Goal: Task Accomplishment & Management: Use online tool/utility

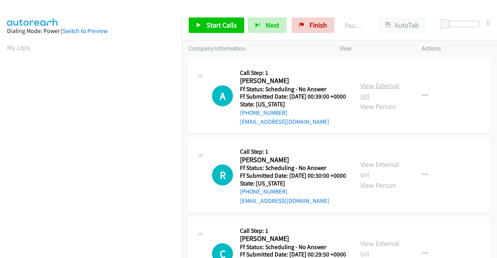
click at [385, 85] on link "View External Url" at bounding box center [379, 90] width 39 height 19
click at [369, 173] on link "View External Url" at bounding box center [379, 169] width 39 height 19
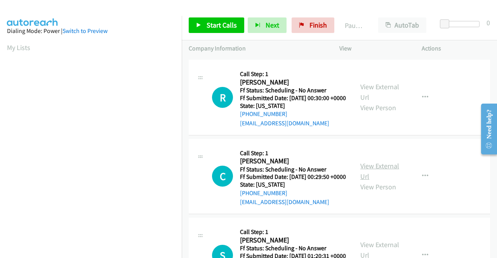
click at [390, 181] on link "View External Url" at bounding box center [379, 171] width 39 height 19
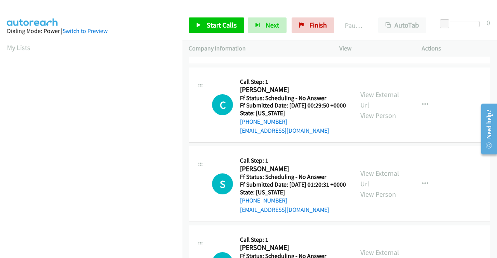
scroll to position [155, 0]
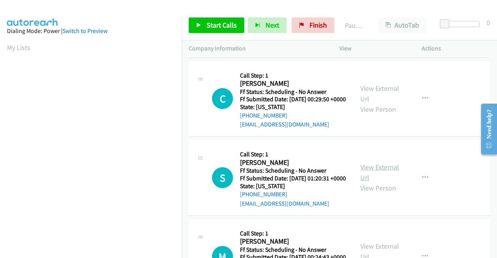
click at [379, 182] on link "View External Url" at bounding box center [379, 172] width 39 height 19
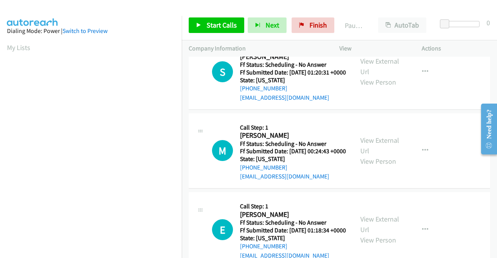
scroll to position [272, 0]
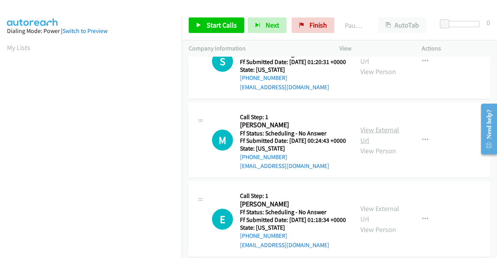
click at [387, 145] on link "View External Url" at bounding box center [379, 134] width 39 height 19
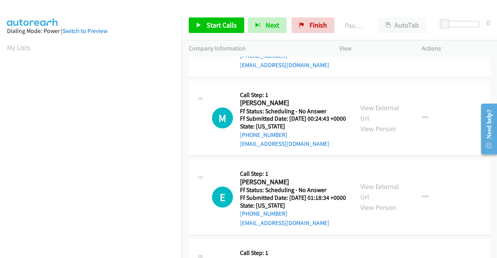
scroll to position [350, 0]
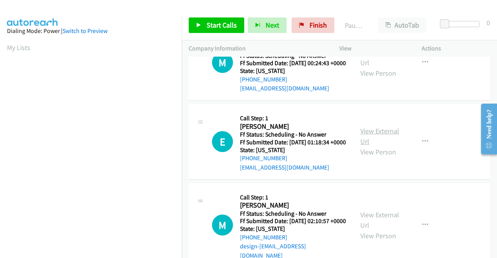
click at [365, 146] on link "View External Url" at bounding box center [379, 136] width 39 height 19
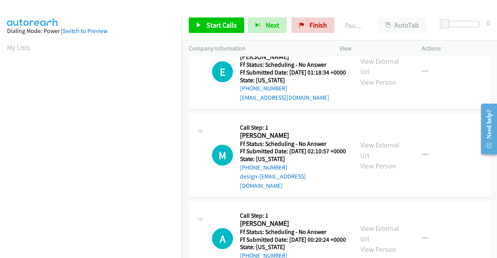
scroll to position [427, 0]
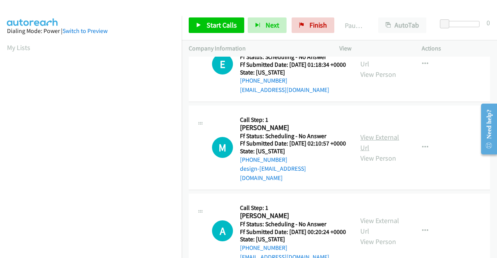
click at [371, 152] on link "View External Url" at bounding box center [379, 142] width 39 height 19
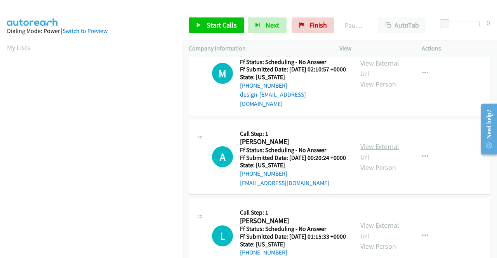
scroll to position [505, 0]
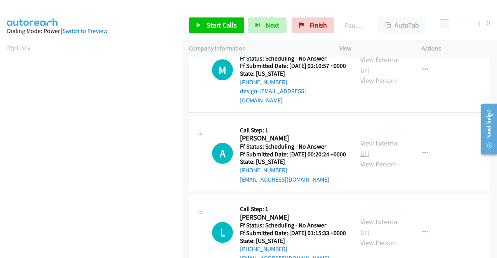
click at [389, 158] on link "View External Url" at bounding box center [379, 148] width 39 height 19
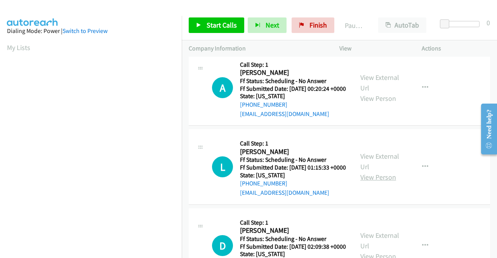
scroll to position [583, 0]
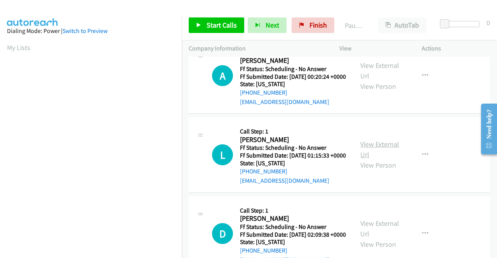
click at [376, 159] on link "View External Url" at bounding box center [379, 149] width 39 height 19
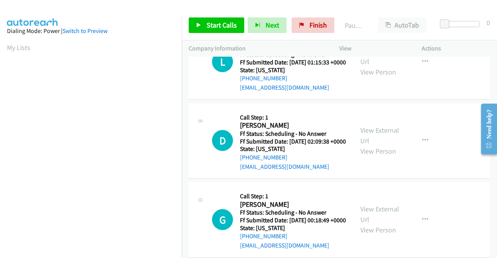
scroll to position [699, 0]
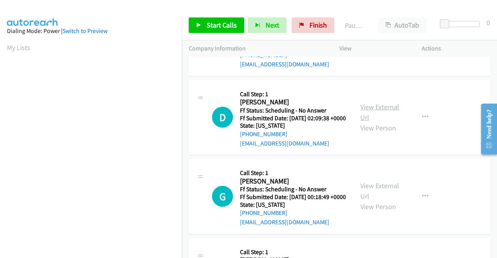
click at [362, 122] on link "View External Url" at bounding box center [379, 112] width 39 height 19
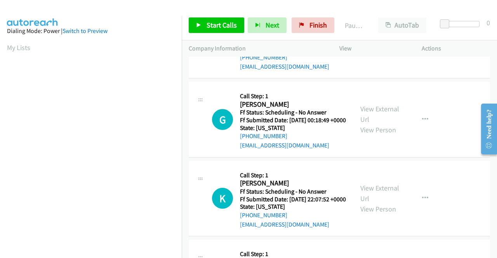
scroll to position [777, 0]
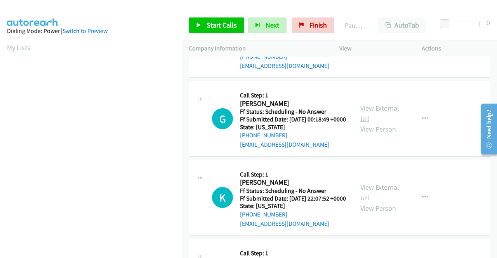
click at [369, 123] on link "View External Url" at bounding box center [379, 113] width 39 height 19
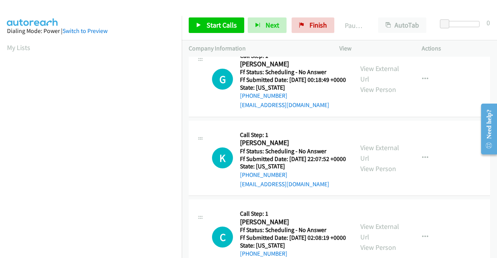
scroll to position [854, 0]
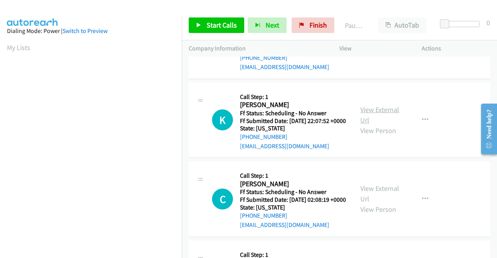
click at [384, 125] on link "View External Url" at bounding box center [379, 114] width 39 height 19
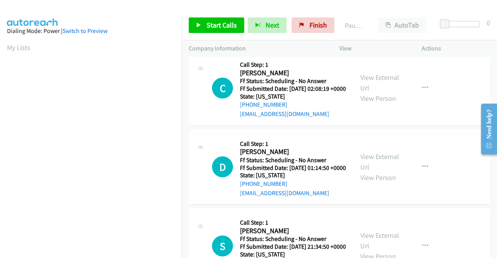
scroll to position [971, 0]
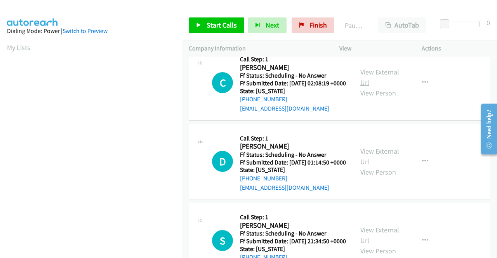
click at [378, 87] on link "View External Url" at bounding box center [379, 77] width 39 height 19
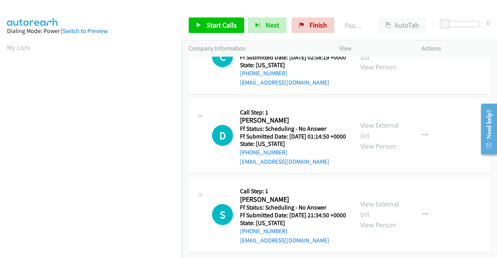
scroll to position [1049, 0]
click at [372, 140] on link "View External Url" at bounding box center [379, 130] width 39 height 19
click at [365, 200] on link "View External Url" at bounding box center [379, 209] width 39 height 19
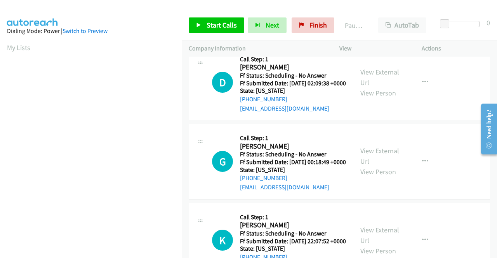
scroll to position [0, 0]
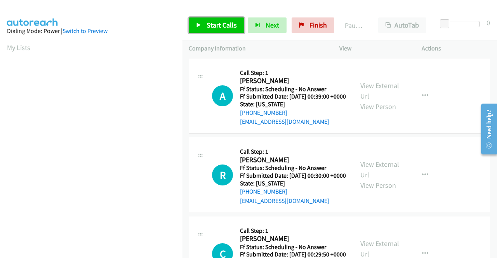
click at [227, 21] on span "Start Calls" at bounding box center [222, 25] width 30 height 9
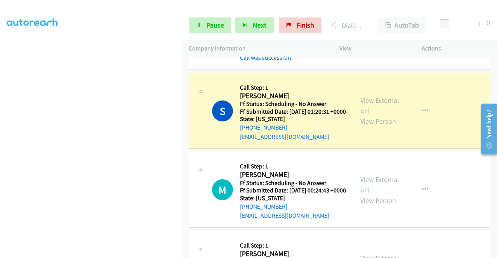
scroll to position [311, 0]
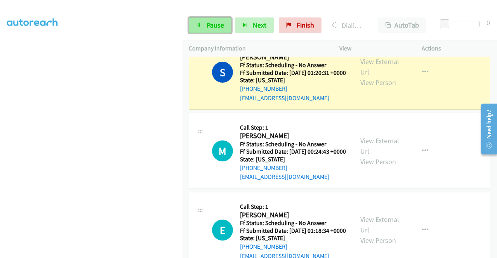
click at [205, 24] on link "Pause" at bounding box center [210, 25] width 43 height 16
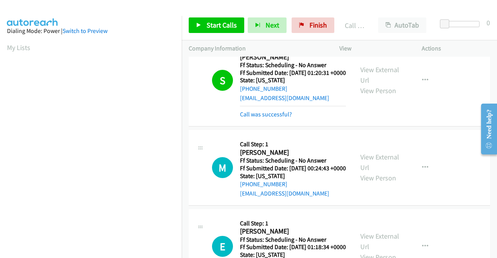
scroll to position [177, 0]
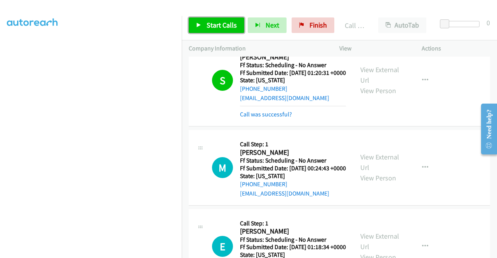
click at [215, 25] on span "Start Calls" at bounding box center [222, 25] width 30 height 9
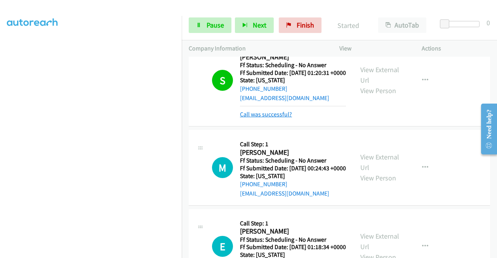
click at [261, 118] on link "Call was successful?" at bounding box center [266, 114] width 52 height 7
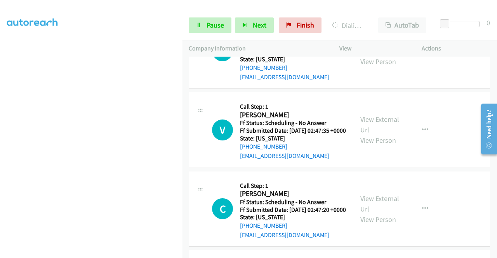
scroll to position [1367, 0]
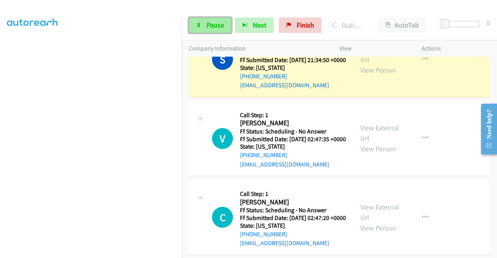
click at [214, 26] on span "Pause" at bounding box center [215, 25] width 17 height 9
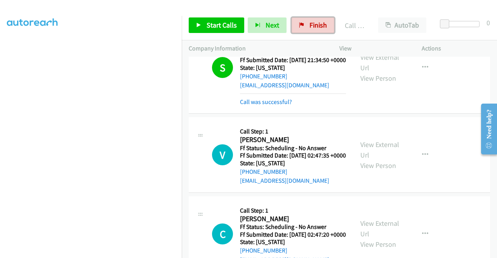
drag, startPoint x: 302, startPoint y: 20, endPoint x: 283, endPoint y: 38, distance: 26.9
click at [302, 20] on link "Finish" at bounding box center [313, 25] width 43 height 16
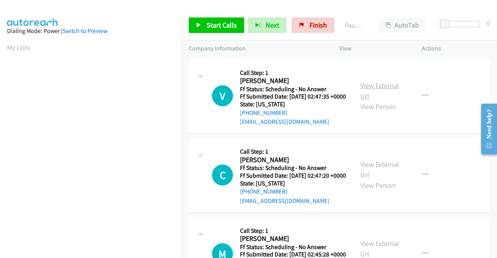
click at [383, 90] on link "View External Url" at bounding box center [379, 90] width 39 height 19
click at [360, 177] on link "View External Url" at bounding box center [379, 169] width 39 height 19
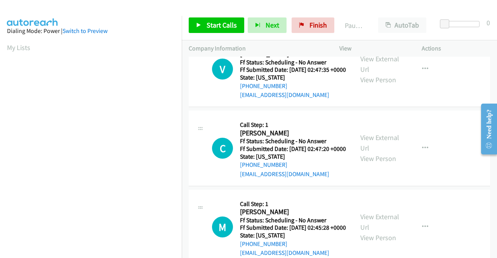
scroll to position [39, 0]
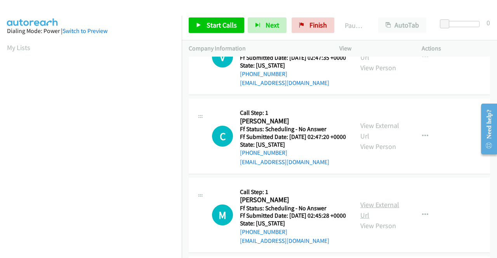
click at [373, 220] on link "View External Url" at bounding box center [379, 209] width 39 height 19
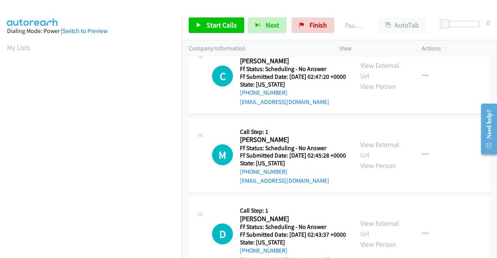
scroll to position [155, 0]
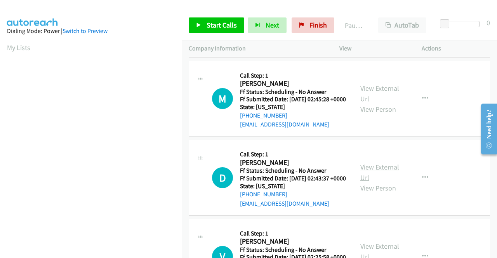
click at [362, 182] on link "View External Url" at bounding box center [379, 172] width 39 height 19
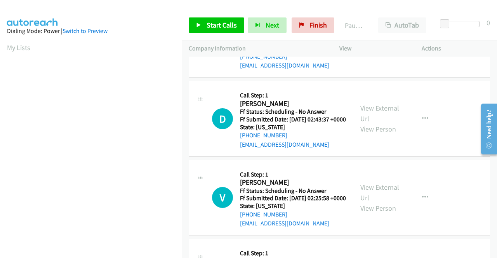
scroll to position [233, 0]
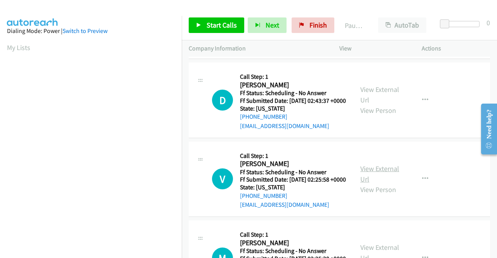
click at [373, 184] on link "View External Url" at bounding box center [379, 173] width 39 height 19
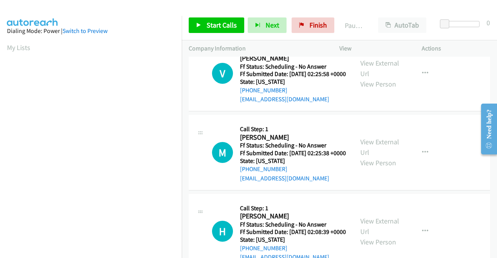
scroll to position [350, 0]
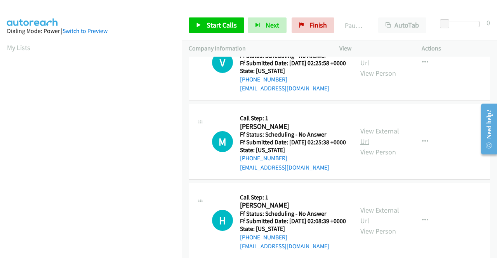
click at [378, 146] on link "View External Url" at bounding box center [379, 136] width 39 height 19
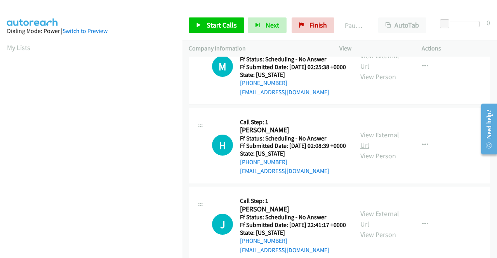
scroll to position [427, 0]
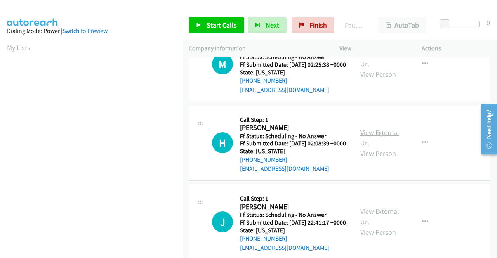
click at [380, 148] on link "View External Url" at bounding box center [379, 137] width 39 height 19
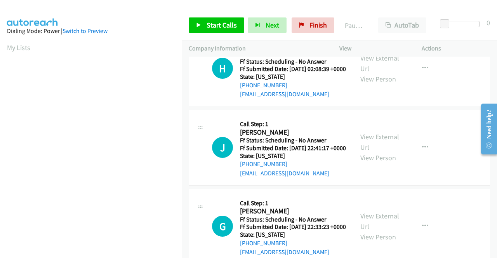
scroll to position [505, 0]
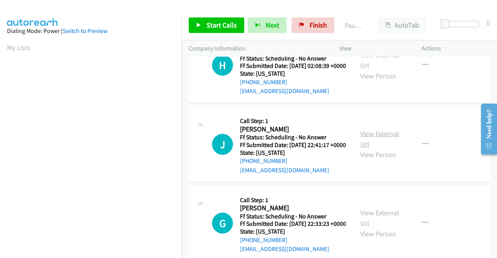
click at [370, 149] on link "View External Url" at bounding box center [379, 138] width 39 height 19
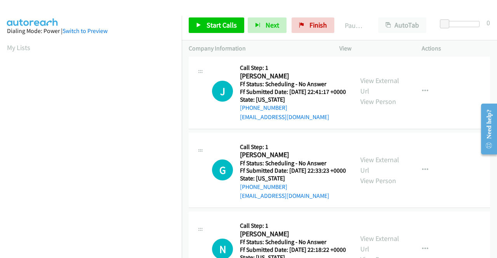
scroll to position [583, 0]
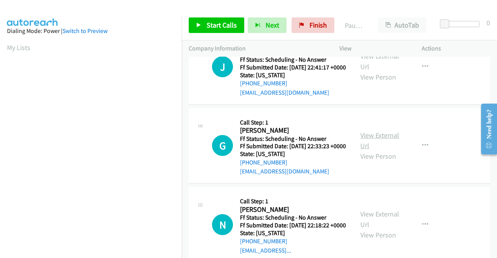
click at [372, 150] on link "View External Url" at bounding box center [379, 140] width 39 height 19
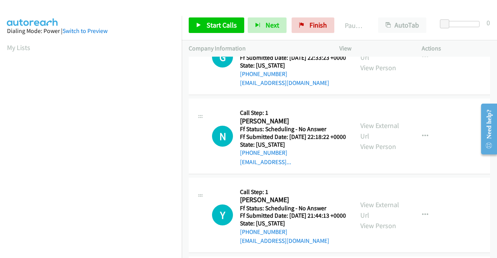
scroll to position [699, 0]
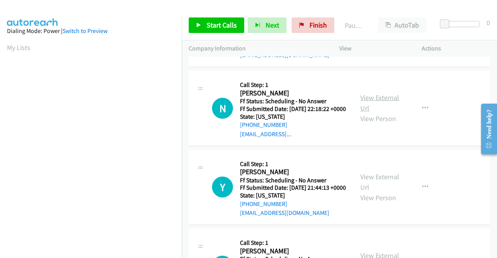
click at [364, 113] on link "View External Url" at bounding box center [379, 102] width 39 height 19
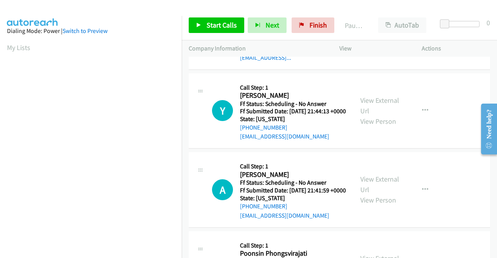
scroll to position [777, 0]
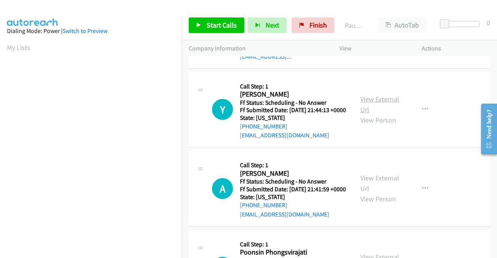
click at [384, 114] on link "View External Url" at bounding box center [379, 104] width 39 height 19
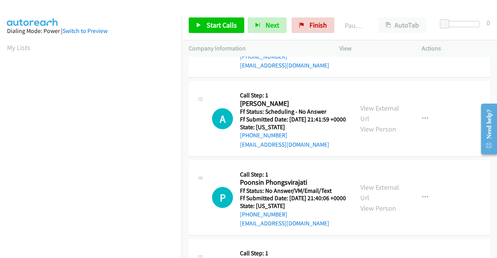
scroll to position [854, 0]
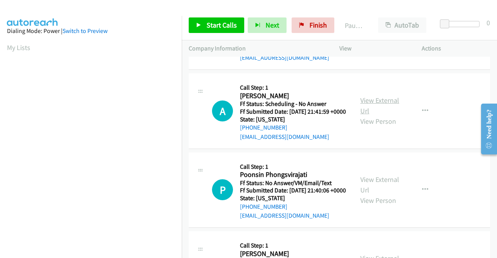
click at [360, 115] on link "View External Url" at bounding box center [379, 105] width 39 height 19
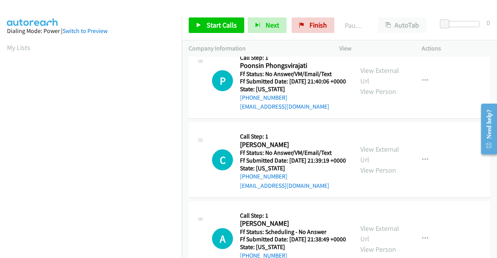
scroll to position [971, 0]
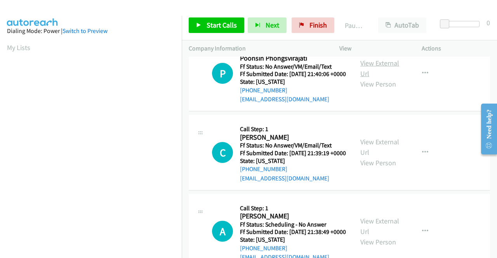
click at [368, 78] on link "View External Url" at bounding box center [379, 68] width 39 height 19
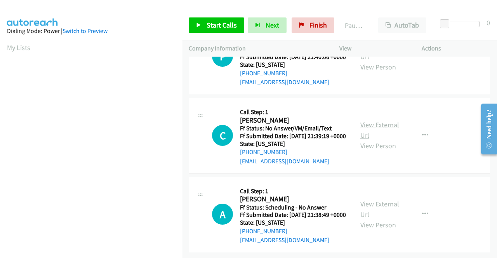
click at [365, 140] on link "View External Url" at bounding box center [379, 129] width 39 height 19
click at [378, 200] on link "View External Url" at bounding box center [379, 209] width 39 height 19
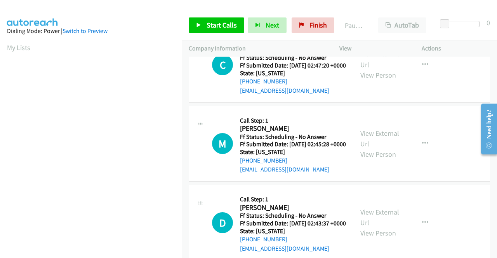
scroll to position [0, 0]
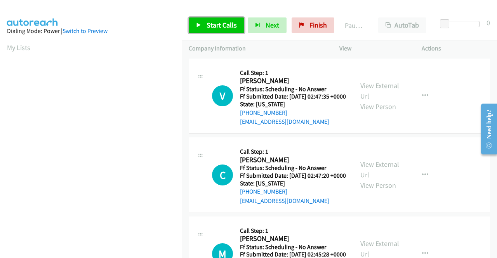
click at [223, 23] on span "Start Calls" at bounding box center [222, 25] width 30 height 9
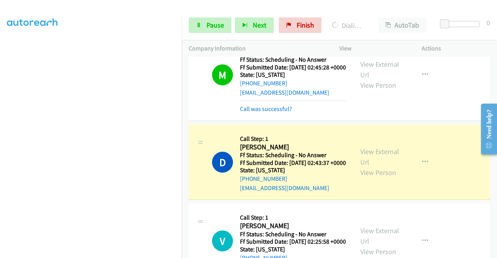
scroll to position [233, 0]
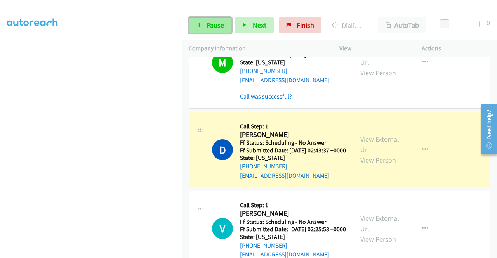
click at [221, 30] on link "Pause" at bounding box center [210, 25] width 43 height 16
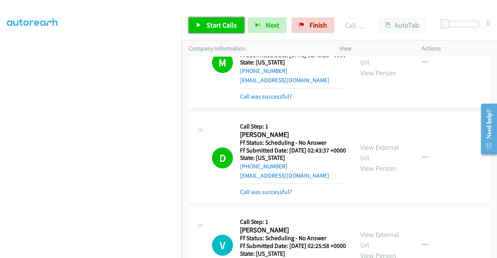
click at [209, 21] on span "Start Calls" at bounding box center [222, 25] width 30 height 9
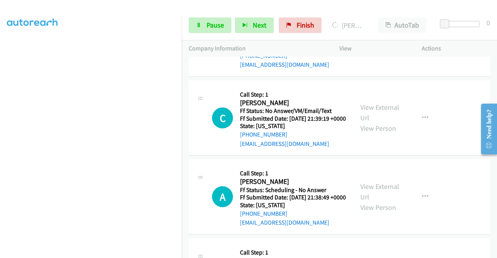
scroll to position [1204, 0]
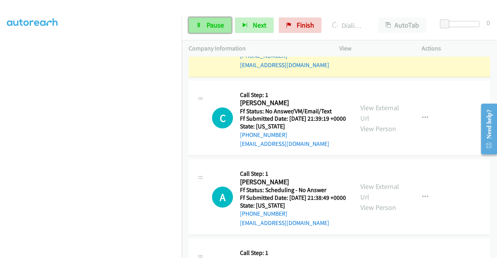
click at [220, 24] on span "Pause" at bounding box center [215, 25] width 17 height 9
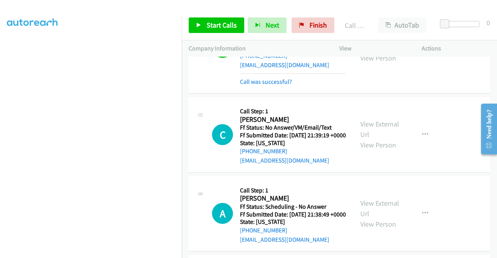
scroll to position [177, 0]
click at [224, 24] on span "Start Calls" at bounding box center [222, 25] width 30 height 9
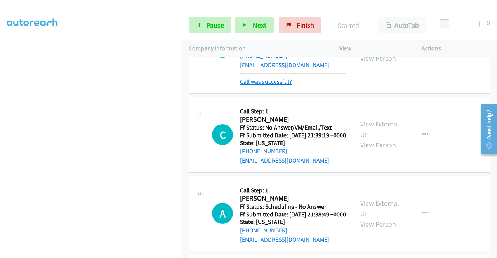
click at [266, 85] on link "Call was successful?" at bounding box center [266, 81] width 52 height 7
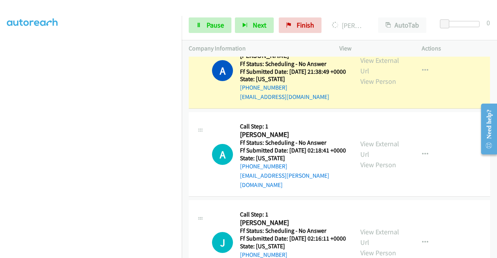
scroll to position [1359, 0]
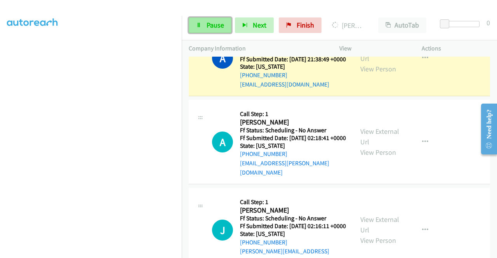
click at [221, 21] on span "Pause" at bounding box center [215, 25] width 17 height 9
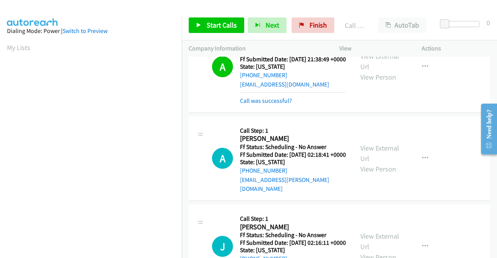
scroll to position [177, 0]
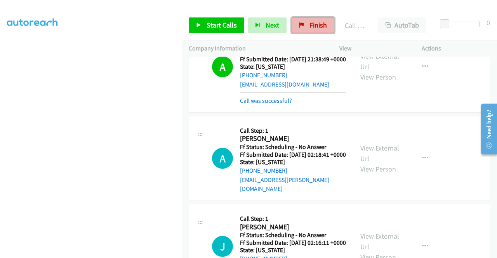
click at [315, 29] on span "Finish" at bounding box center [318, 25] width 17 height 9
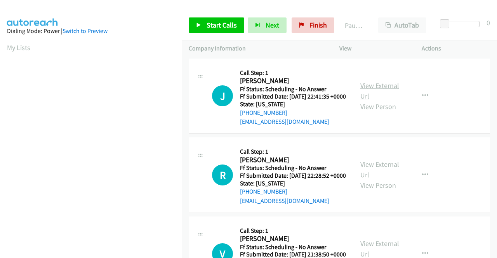
click at [373, 87] on link "View External Url" at bounding box center [379, 90] width 39 height 19
click at [371, 174] on link "View External Url" at bounding box center [379, 169] width 39 height 19
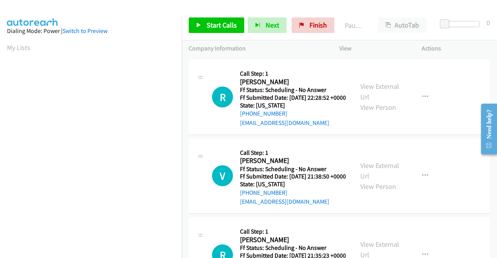
scroll to position [117, 0]
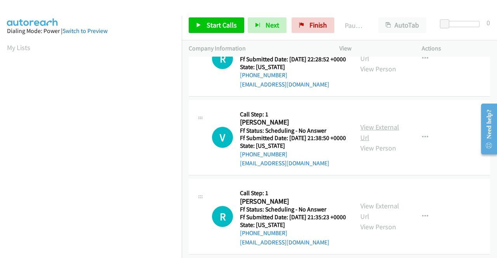
click at [376, 142] on link "View External Url" at bounding box center [379, 132] width 39 height 19
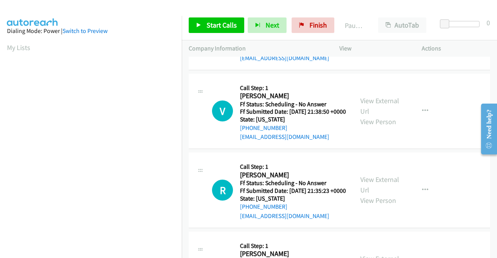
scroll to position [155, 0]
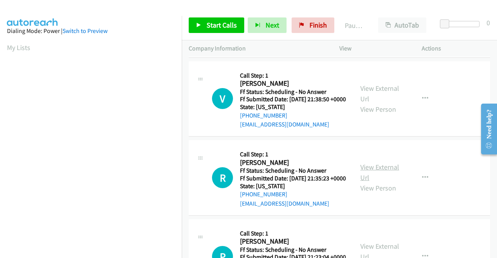
click at [370, 182] on link "View External Url" at bounding box center [379, 172] width 39 height 19
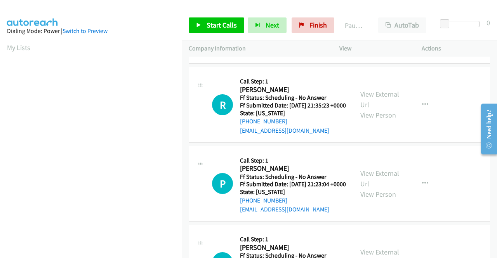
scroll to position [233, 0]
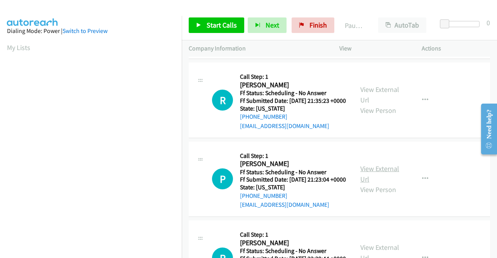
click at [376, 184] on link "View External Url" at bounding box center [379, 173] width 39 height 19
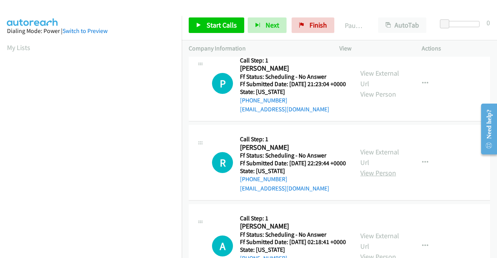
scroll to position [350, 0]
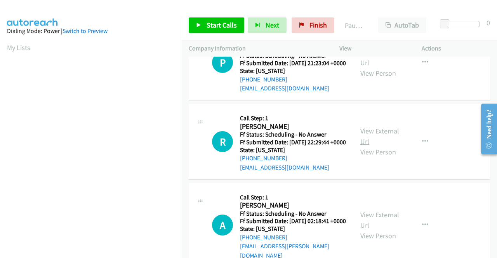
click at [382, 146] on link "View External Url" at bounding box center [379, 136] width 39 height 19
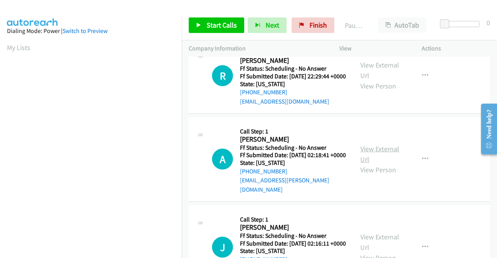
scroll to position [427, 0]
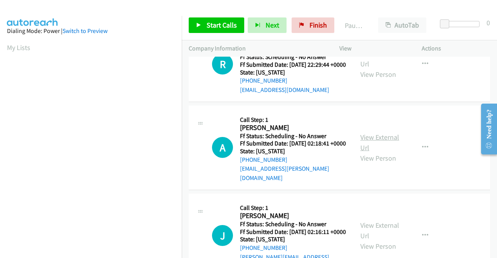
click at [371, 152] on link "View External Url" at bounding box center [379, 142] width 39 height 19
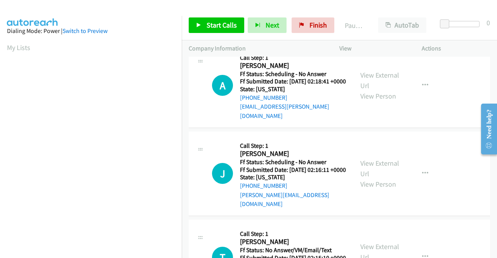
scroll to position [505, 0]
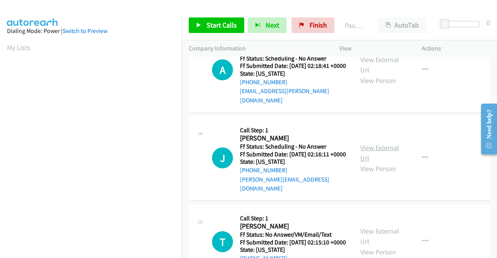
click at [365, 163] on link "View External Url" at bounding box center [379, 152] width 39 height 19
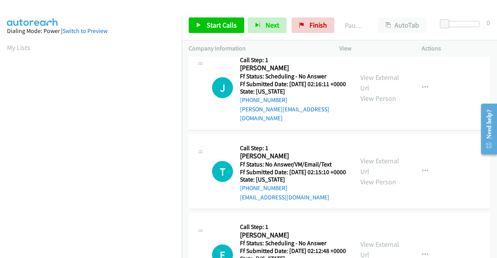
scroll to position [583, 0]
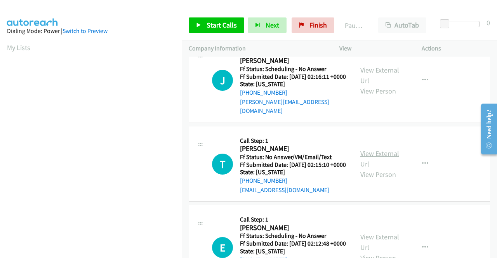
click at [382, 169] on link "View External Url" at bounding box center [379, 158] width 39 height 19
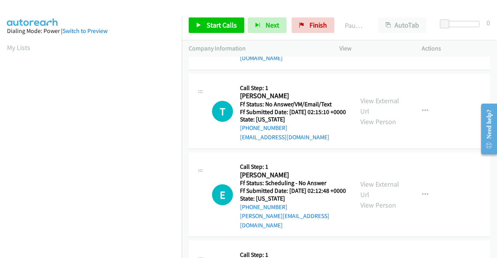
scroll to position [660, 0]
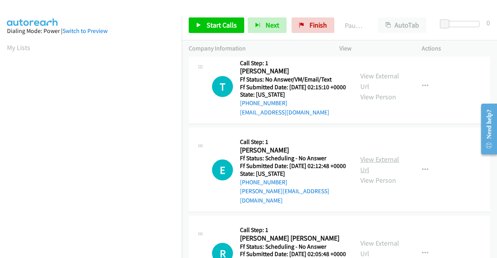
click at [371, 174] on link "View External Url" at bounding box center [379, 164] width 39 height 19
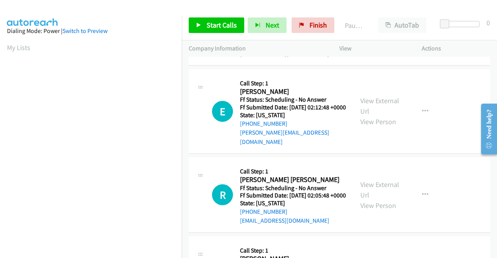
scroll to position [738, 0]
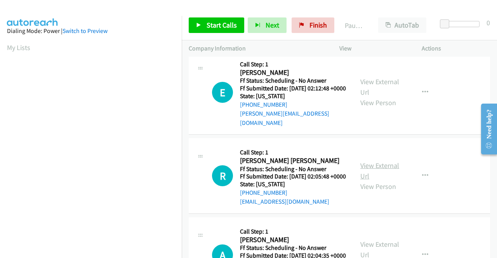
click at [365, 181] on link "View External Url" at bounding box center [379, 170] width 39 height 19
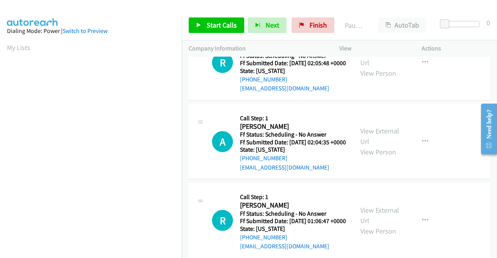
scroll to position [854, 0]
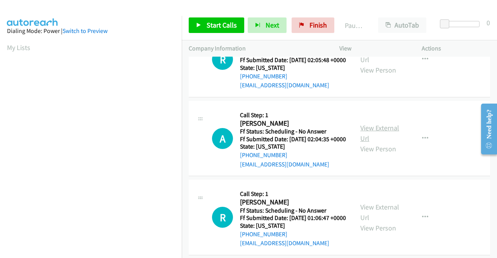
click at [376, 143] on link "View External Url" at bounding box center [379, 133] width 39 height 19
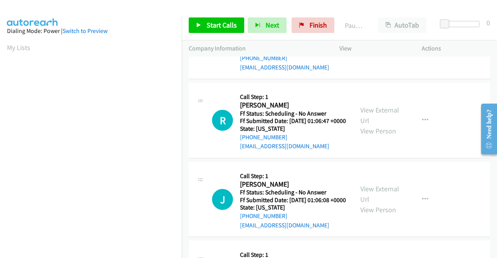
scroll to position [971, 0]
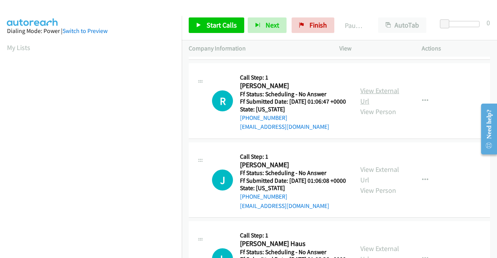
click at [370, 106] on link "View External Url" at bounding box center [379, 95] width 39 height 19
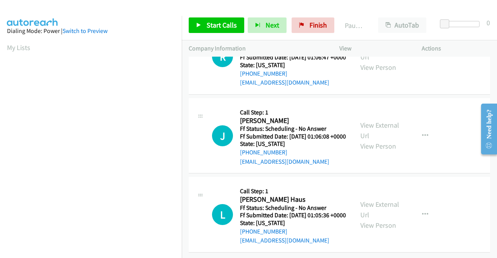
scroll to position [1049, 0]
click at [369, 140] on link "View External Url" at bounding box center [379, 130] width 39 height 19
click at [361, 200] on link "View External Url" at bounding box center [379, 209] width 39 height 19
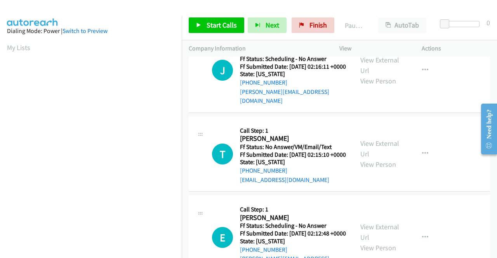
scroll to position [0, 0]
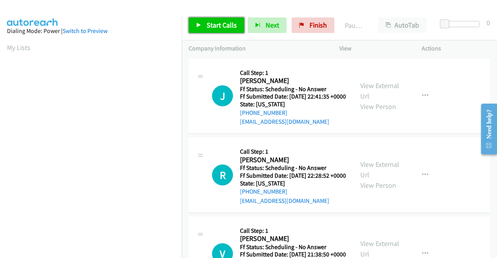
click at [214, 23] on span "Start Calls" at bounding box center [222, 25] width 30 height 9
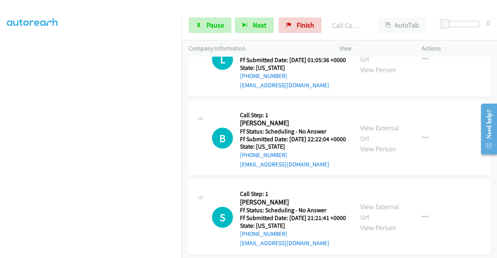
scroll to position [1414, 0]
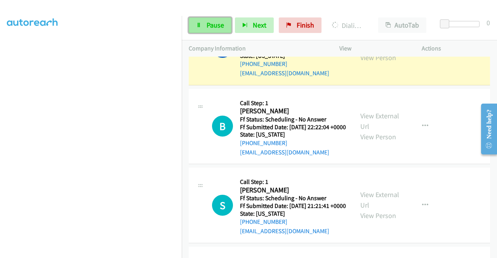
click at [225, 26] on link "Pause" at bounding box center [210, 25] width 43 height 16
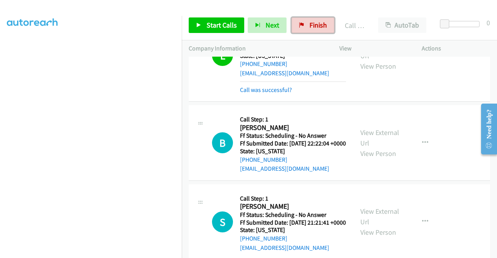
drag, startPoint x: 315, startPoint y: 26, endPoint x: 273, endPoint y: 40, distance: 45.1
click at [315, 26] on span "Finish" at bounding box center [318, 25] width 17 height 9
